Goal: Navigation & Orientation: Find specific page/section

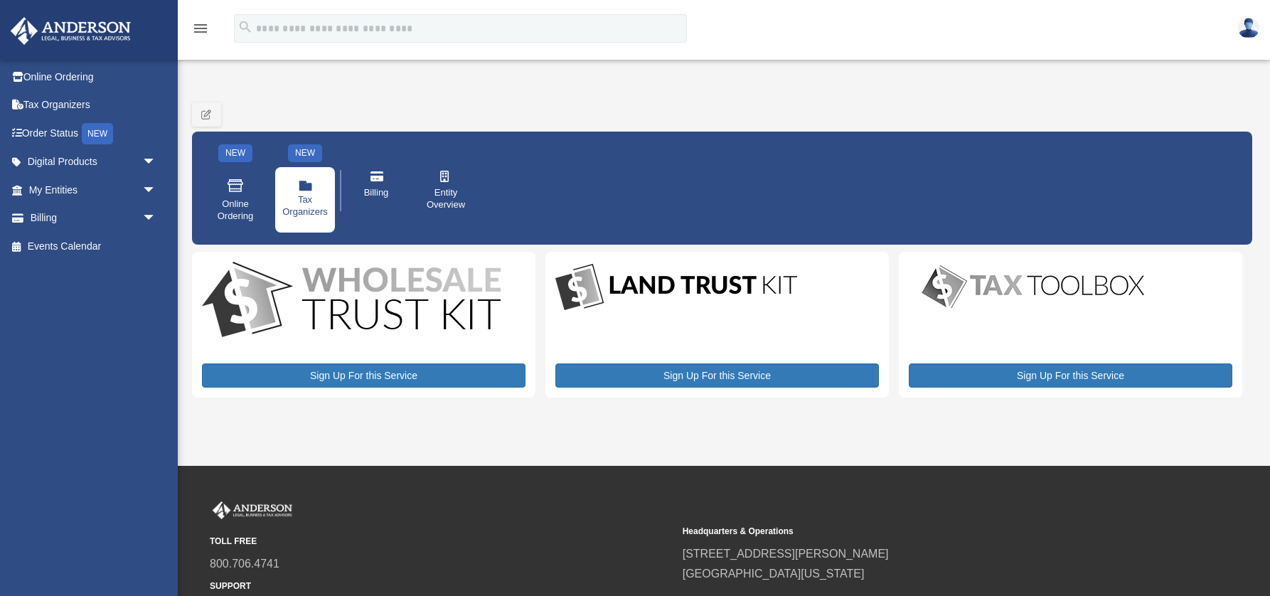
click at [299, 191] on icon at bounding box center [306, 187] width 14 height 9
click at [305, 198] on span "Tax Organizers" at bounding box center [305, 206] width 46 height 24
click at [241, 210] on span "Online Ordering" at bounding box center [235, 210] width 40 height 24
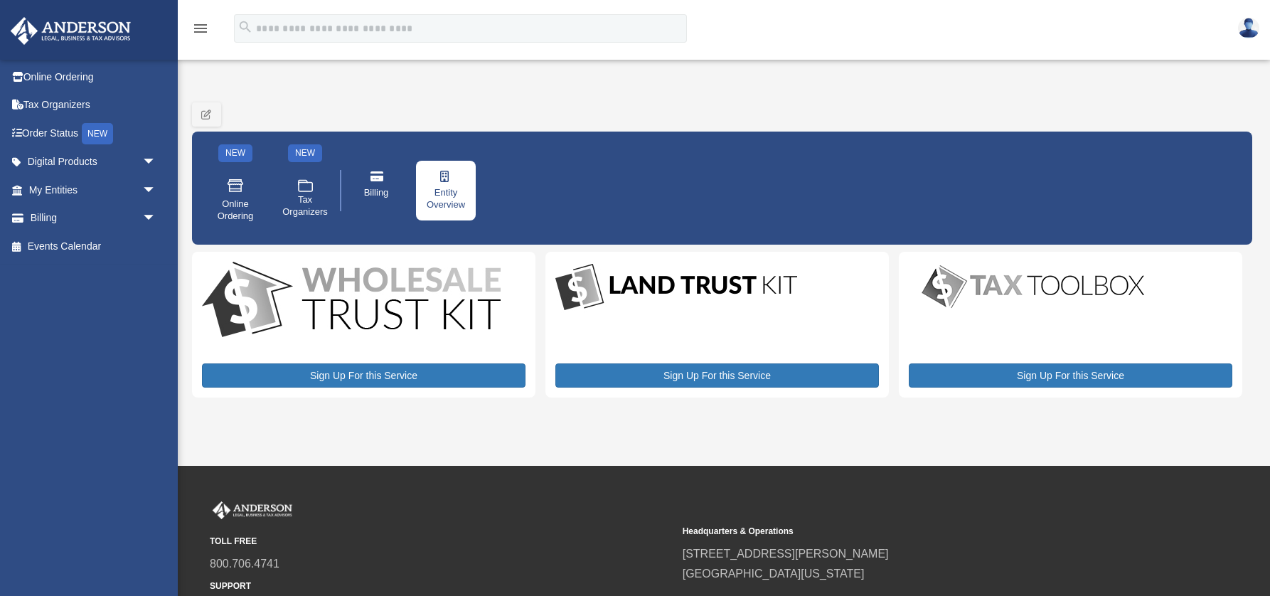
click at [461, 187] on span "Entity Overview" at bounding box center [446, 199] width 40 height 24
click at [441, 187] on span "Entity Overview" at bounding box center [446, 199] width 40 height 24
click at [55, 74] on link "Online Ordering" at bounding box center [94, 77] width 168 height 28
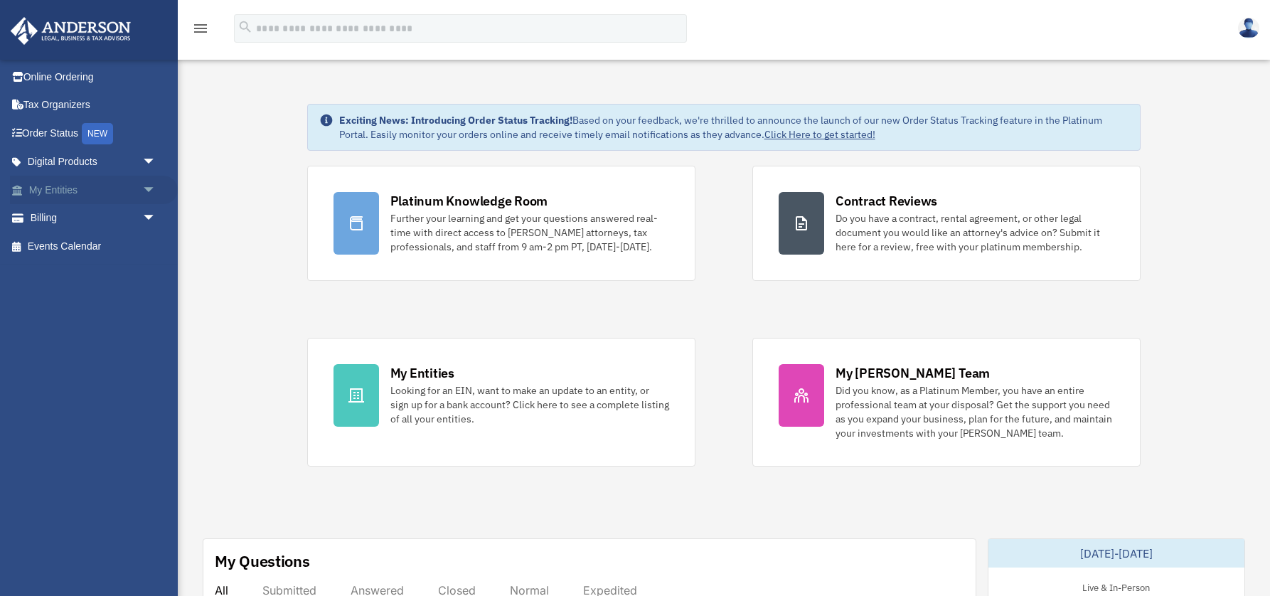
click at [111, 193] on link "My Entities arrow_drop_down" at bounding box center [94, 190] width 168 height 28
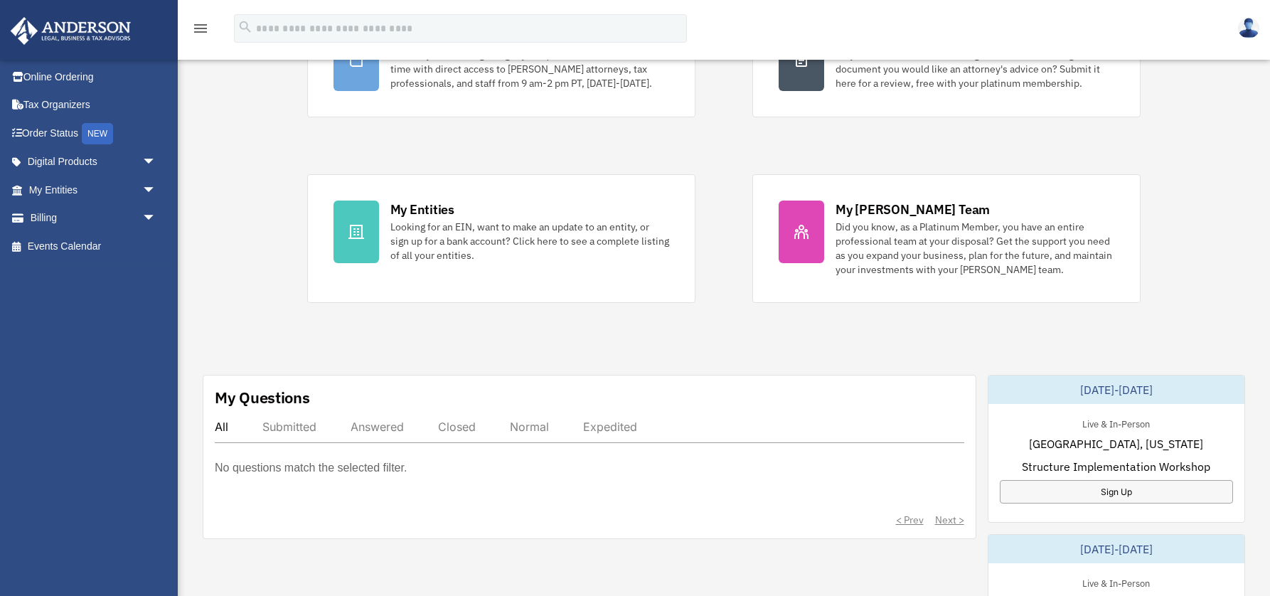
scroll to position [235, 0]
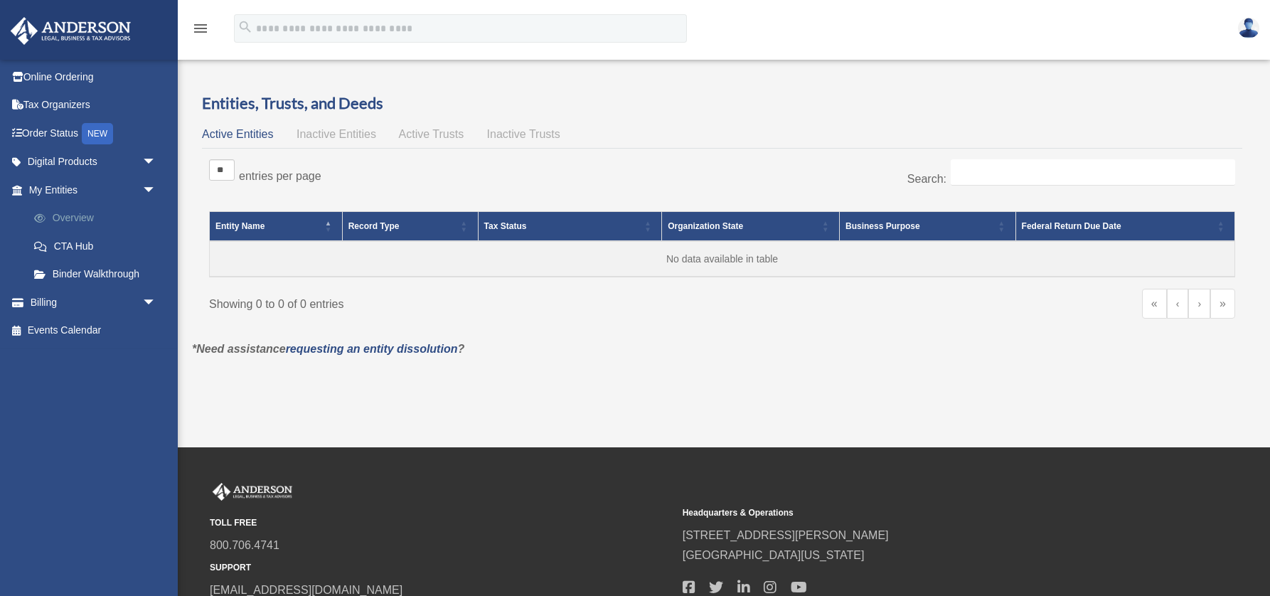
click at [82, 222] on link "Overview" at bounding box center [99, 218] width 158 height 28
click at [85, 278] on link "Binder Walkthrough" at bounding box center [99, 274] width 158 height 28
click at [89, 301] on link "Billing arrow_drop_down" at bounding box center [94, 302] width 168 height 28
